Goal: Find specific page/section: Find specific page/section

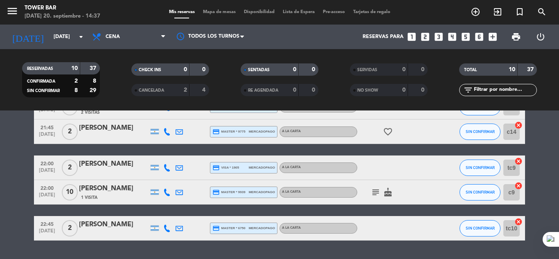
scroll to position [203, 0]
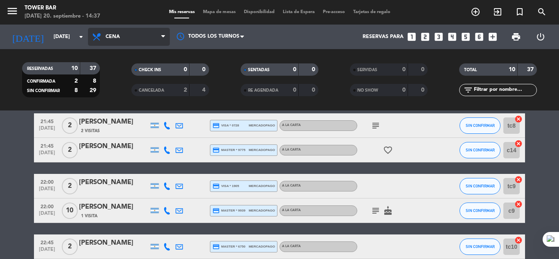
click at [161, 37] on icon at bounding box center [163, 37] width 4 height 7
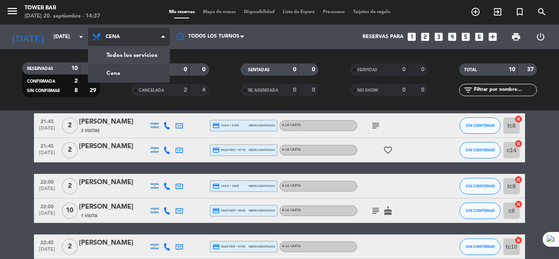
click at [161, 37] on icon at bounding box center [163, 37] width 4 height 7
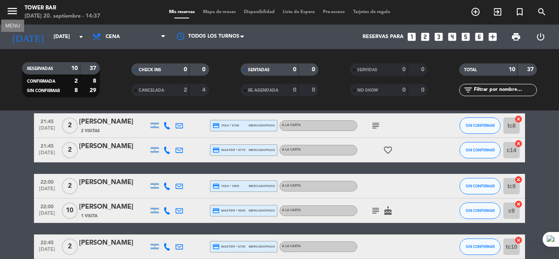
click at [11, 12] on icon "menu" at bounding box center [12, 11] width 12 height 12
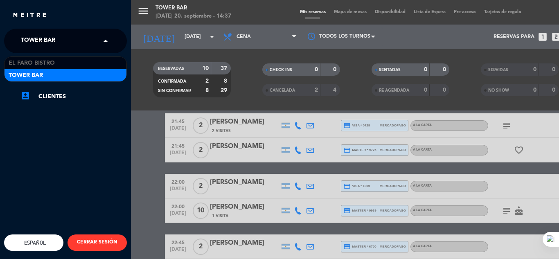
click at [108, 39] on span at bounding box center [108, 40] width 14 height 17
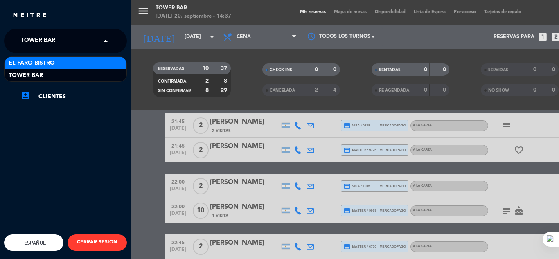
click at [81, 59] on div "El Faro Bistro" at bounding box center [66, 63] width 122 height 12
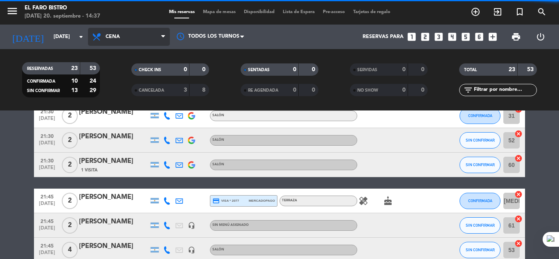
click at [161, 37] on icon at bounding box center [163, 37] width 4 height 7
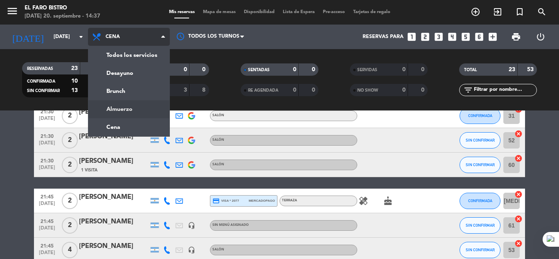
click at [120, 108] on div "menu El Faro Bistro [DATE] 20. septiembre - 14:37 Mis reservas Mapa de mesas Di…" at bounding box center [279, 55] width 559 height 111
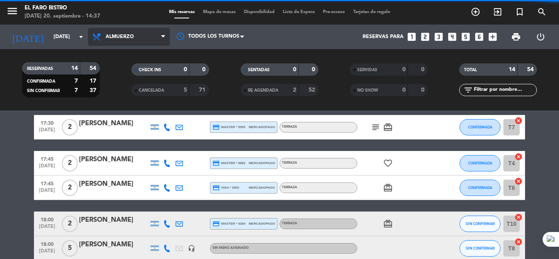
click at [165, 39] on icon at bounding box center [163, 37] width 4 height 7
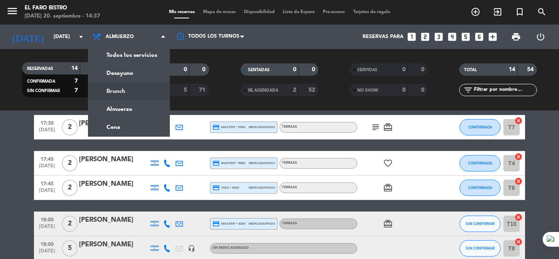
click at [230, 95] on filter-checkbox "RE AGENDADA 2 52" at bounding box center [279, 90] width 109 height 12
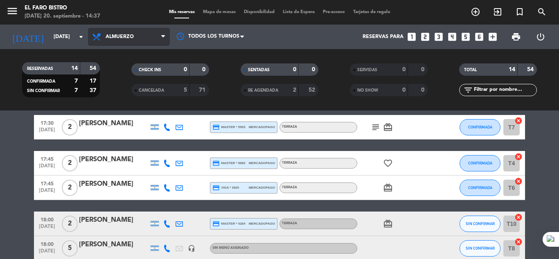
click at [151, 40] on span "Almuerzo" at bounding box center [129, 37] width 82 height 18
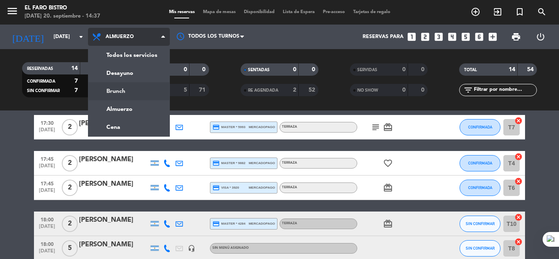
click at [120, 93] on div "menu El Faro Bistro [DATE] 20. septiembre - 14:37 Mis reservas Mapa de mesas Di…" at bounding box center [279, 55] width 559 height 111
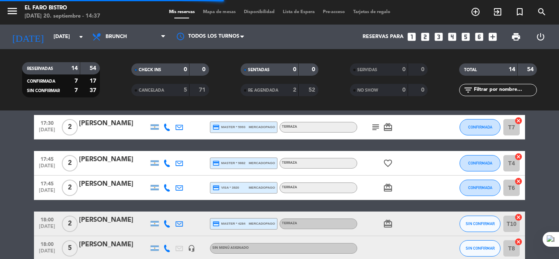
scroll to position [112, 0]
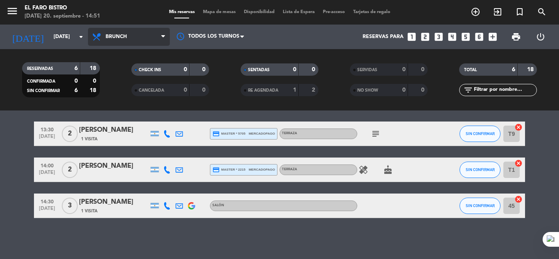
click at [158, 41] on span "Brunch" at bounding box center [129, 37] width 82 height 18
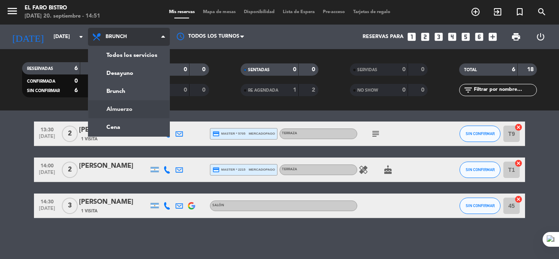
click at [126, 111] on ng-component "menu El Faro Bistro [DATE] 20. septiembre - 14:51 Mis reservas Mapa de mesas Di…" at bounding box center [279, 129] width 559 height 259
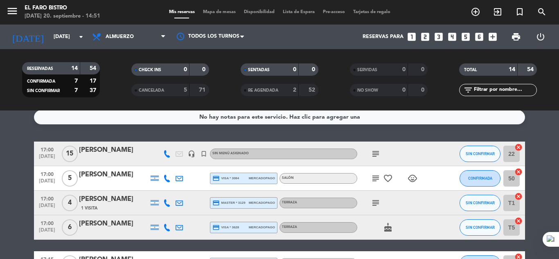
scroll to position [0, 0]
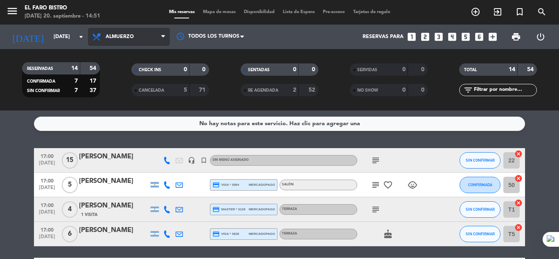
click at [163, 40] on icon at bounding box center [163, 37] width 4 height 7
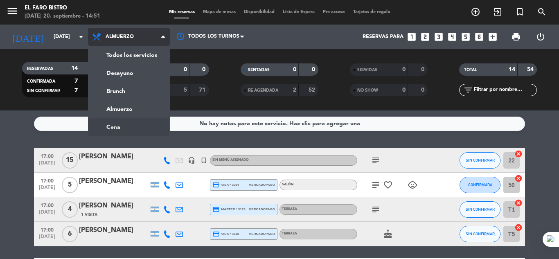
click at [126, 127] on ng-component "menu El Faro Bistro [DATE] 20. septiembre - 14:51 Mis reservas Mapa de mesas Di…" at bounding box center [279, 129] width 559 height 259
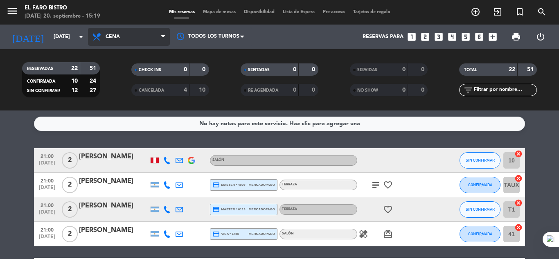
click at [114, 39] on span "Cena" at bounding box center [113, 37] width 14 height 6
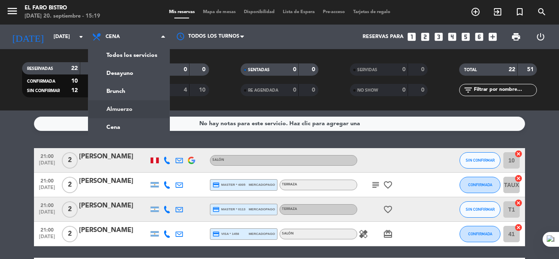
click at [134, 106] on div "menu El Faro Bistro [DATE] 20. septiembre - 15:19 Mis reservas Mapa de mesas Di…" at bounding box center [279, 55] width 559 height 111
